Goal: Browse casually: Explore the website without a specific task or goal

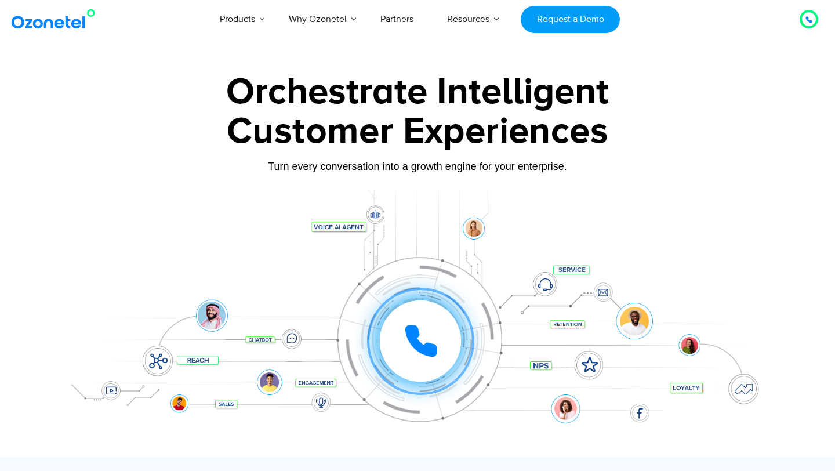
click at [479, 129] on div "Customer Experiences" at bounding box center [417, 132] width 725 height 56
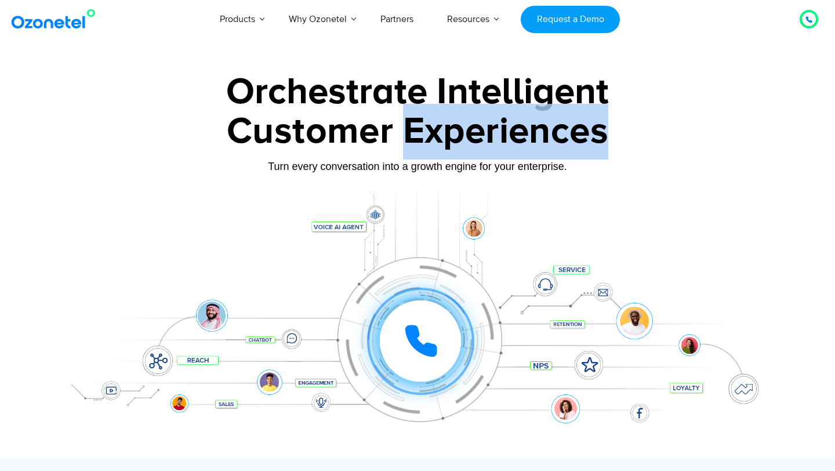
click at [479, 129] on div "Customer Experiences" at bounding box center [417, 132] width 725 height 56
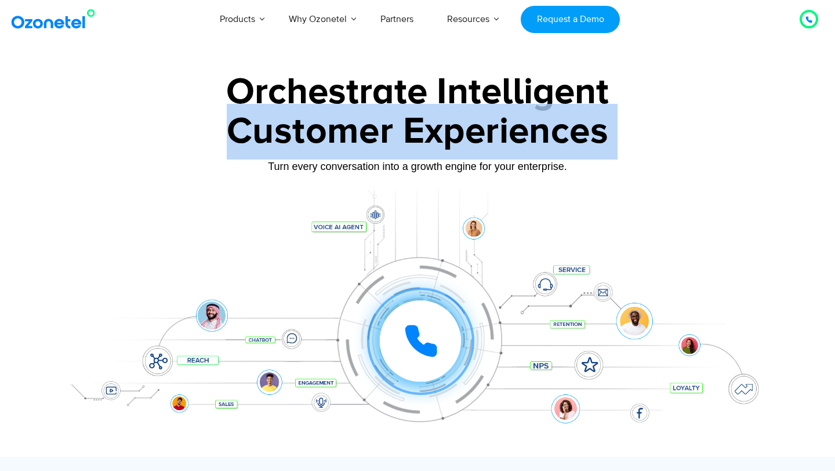
click at [479, 129] on div "Customer Experiences" at bounding box center [417, 132] width 725 height 56
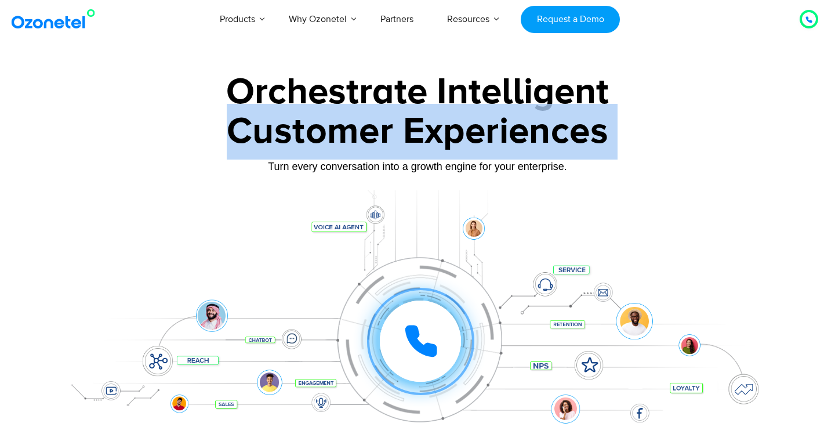
click at [253, 97] on div "Orchestrate Intelligent" at bounding box center [417, 92] width 725 height 37
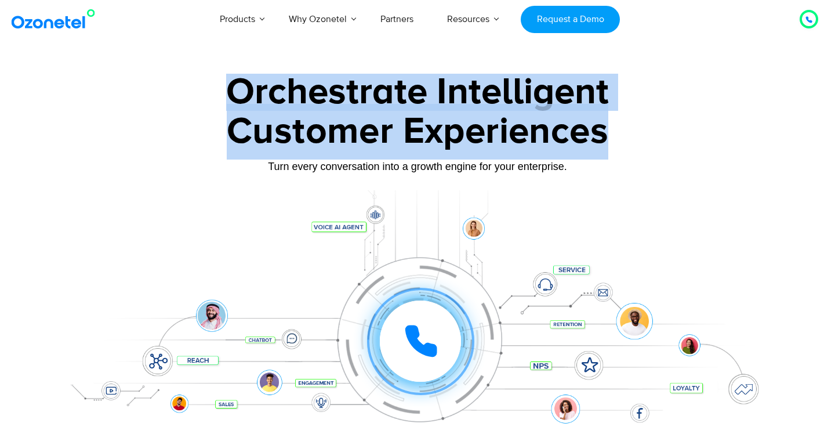
drag, startPoint x: 253, startPoint y: 97, endPoint x: 497, endPoint y: 140, distance: 248.0
click at [497, 140] on div "Orchestrate Intelligent Customer Experiences Turn every conversation into a gro…" at bounding box center [417, 265] width 725 height 383
click at [608, 116] on div "Customer Experiences" at bounding box center [417, 132] width 725 height 56
drag, startPoint x: 590, startPoint y: 131, endPoint x: 259, endPoint y: 93, distance: 333.4
click at [259, 93] on div "Orchestrate Intelligent Customer Experiences Turn every conversation into a gro…" at bounding box center [417, 265] width 725 height 383
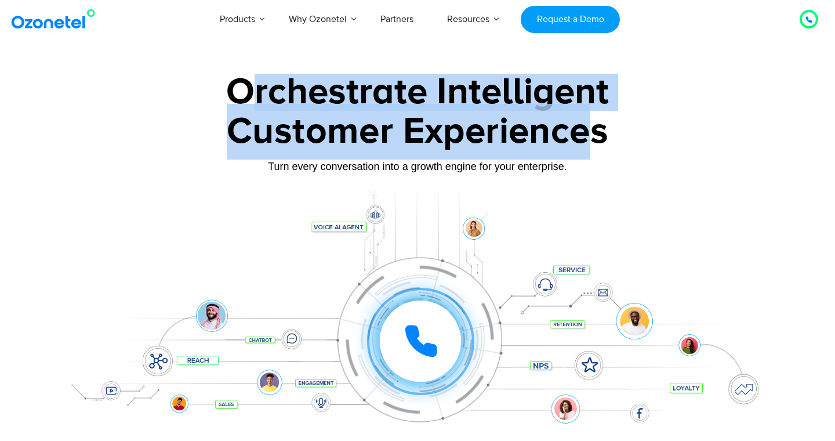
click at [259, 93] on div "Orchestrate Intelligent" at bounding box center [417, 92] width 725 height 37
drag, startPoint x: 259, startPoint y: 93, endPoint x: 592, endPoint y: 121, distance: 334.2
click at [592, 121] on div "Orchestrate Intelligent Customer Experiences Turn every conversation into a gro…" at bounding box center [417, 265] width 725 height 383
click at [592, 121] on div "Customer Experiences" at bounding box center [417, 132] width 725 height 56
drag, startPoint x: 592, startPoint y: 132, endPoint x: 258, endPoint y: 92, distance: 337.1
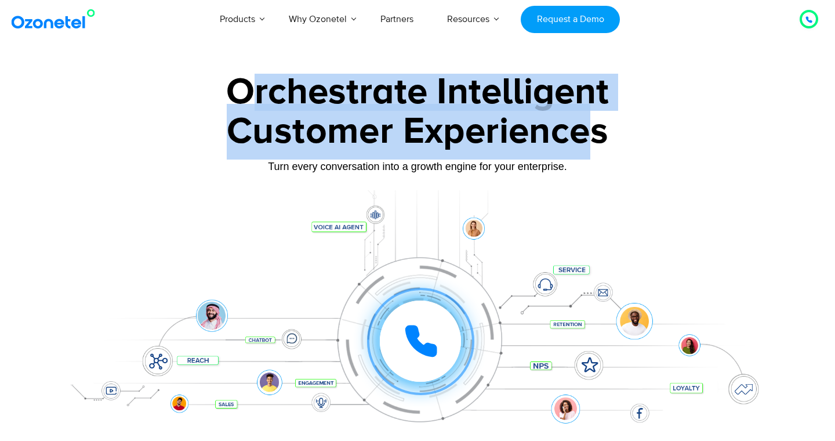
click at [258, 92] on div "Orchestrate Intelligent Customer Experiences Turn every conversation into a gro…" at bounding box center [417, 265] width 725 height 383
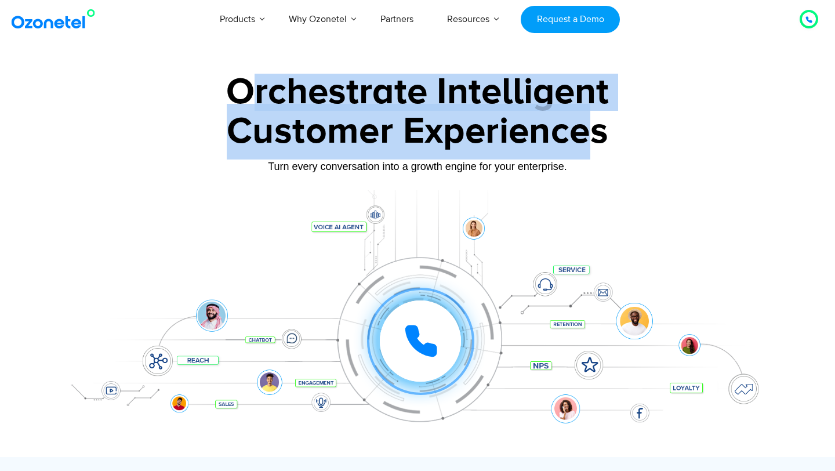
click at [414, 345] on icon at bounding box center [421, 341] width 29 height 29
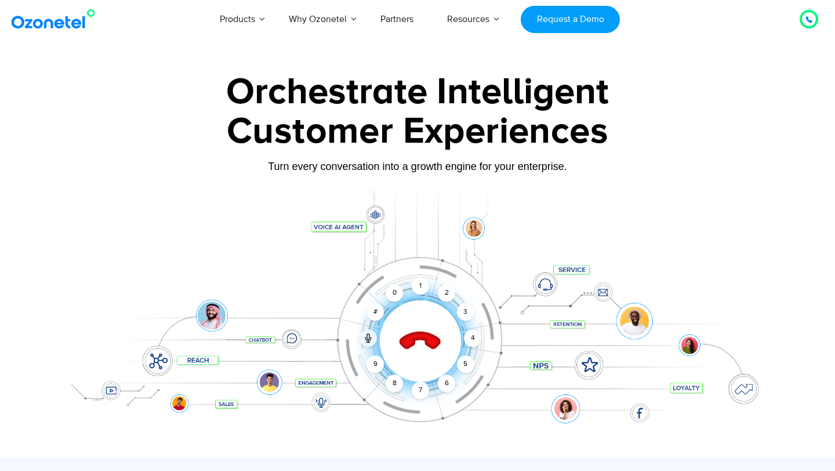
click at [414, 345] on icon at bounding box center [420, 341] width 41 height 41
